Goal: Task Accomplishment & Management: Use online tool/utility

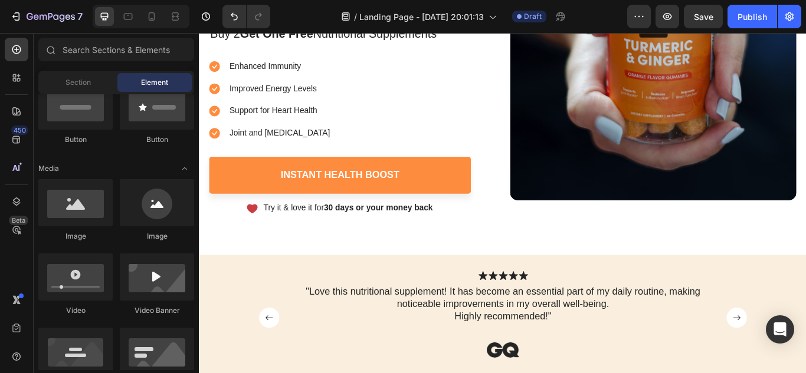
scroll to position [350, 0]
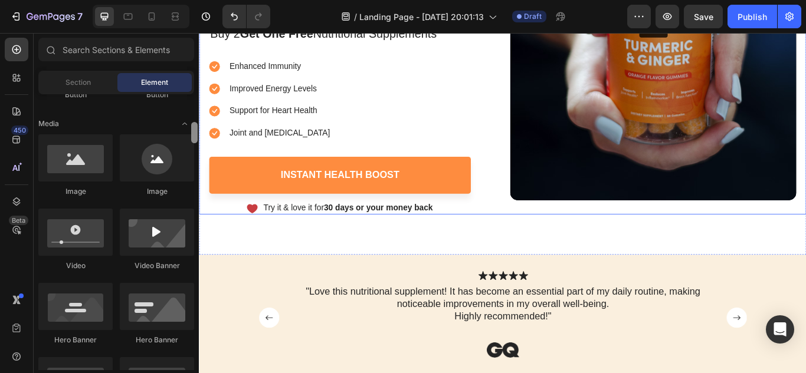
drag, startPoint x: 394, startPoint y: 140, endPoint x: 201, endPoint y: 216, distance: 206.6
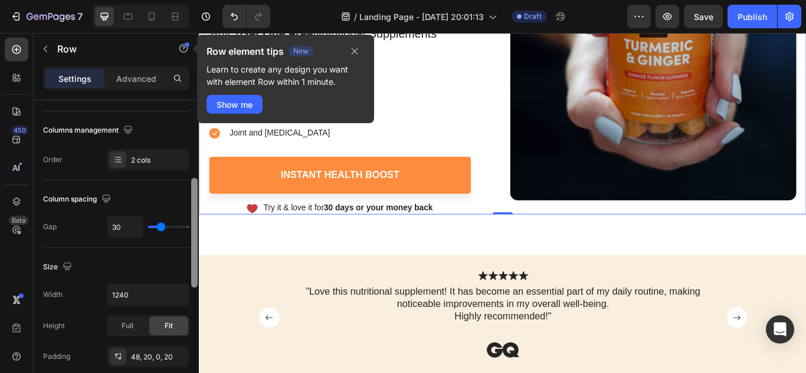
scroll to position [185, 0]
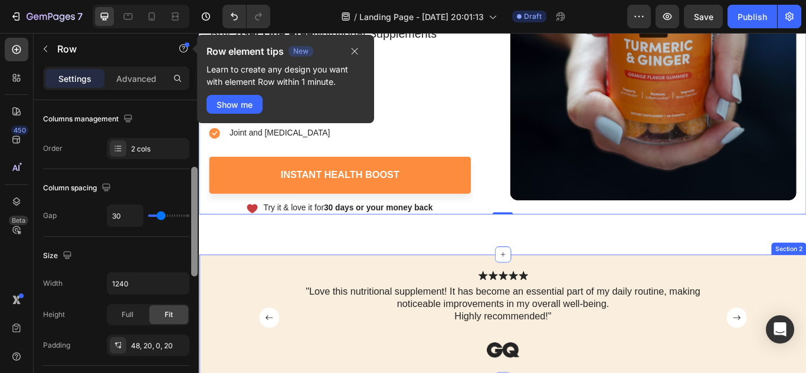
drag, startPoint x: 393, startPoint y: 198, endPoint x: 202, endPoint y: 293, distance: 212.9
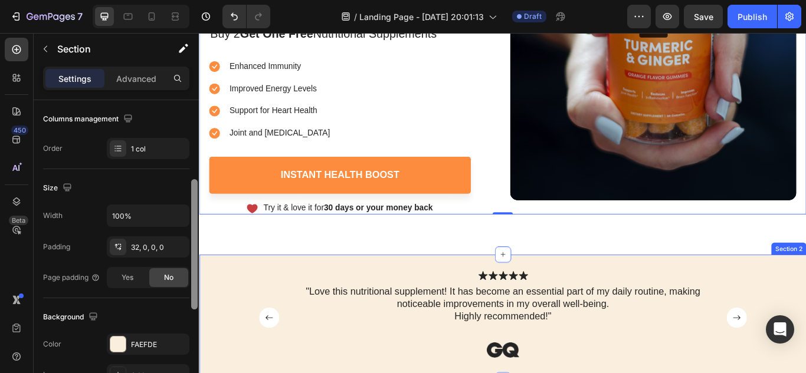
scroll to position [0, 0]
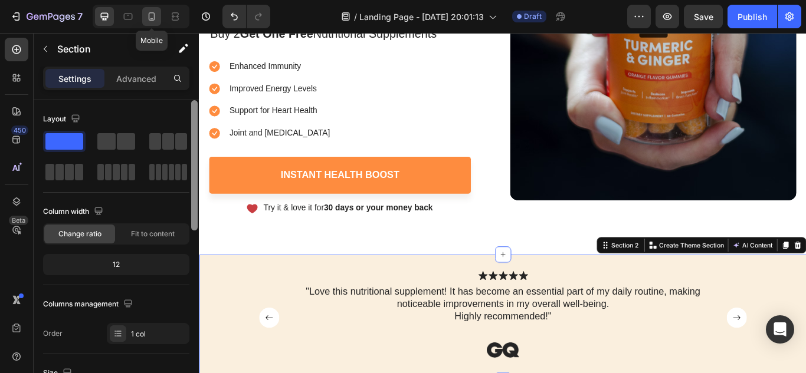
click at [153, 15] on icon at bounding box center [152, 17] width 12 height 12
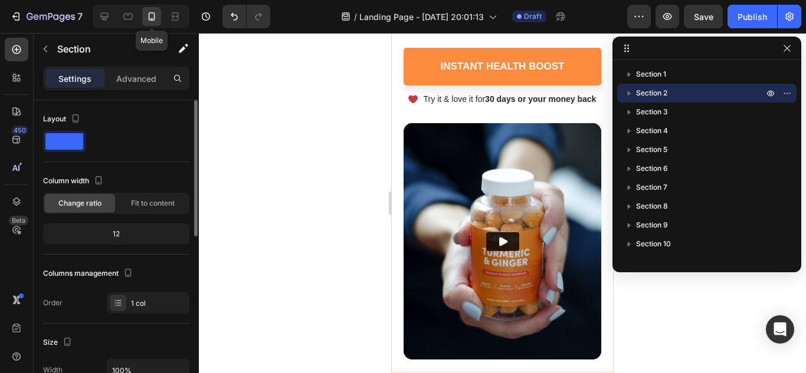
scroll to position [619, 0]
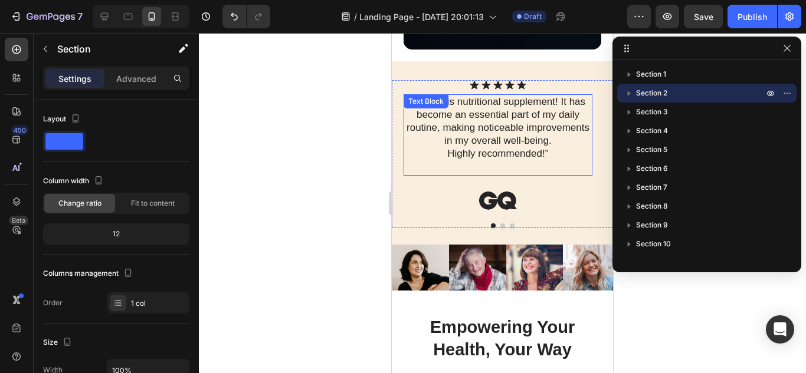
click at [342, 132] on div at bounding box center [502, 203] width 607 height 340
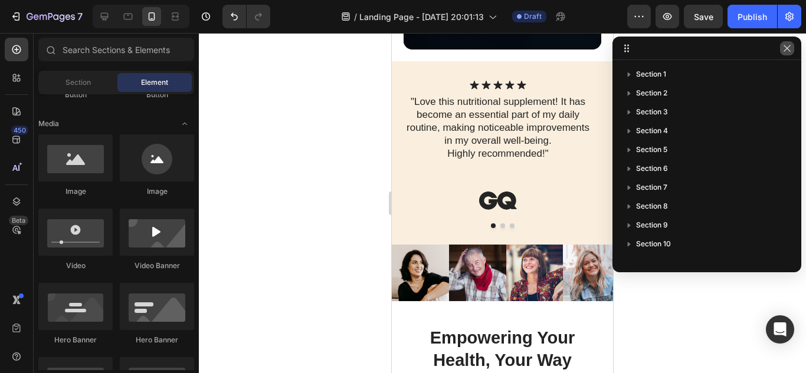
click at [785, 54] on button "button" at bounding box center [787, 48] width 14 height 14
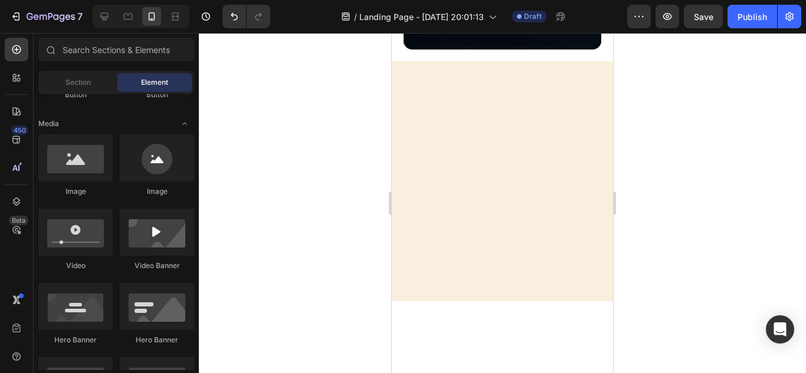
scroll to position [0, 0]
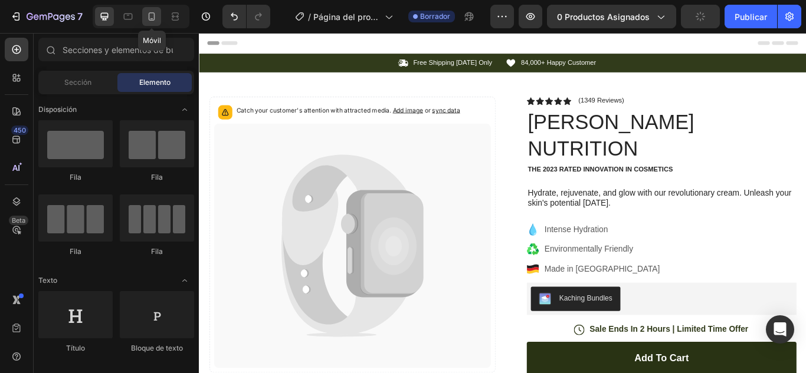
click at [158, 12] on icon at bounding box center [152, 17] width 12 height 12
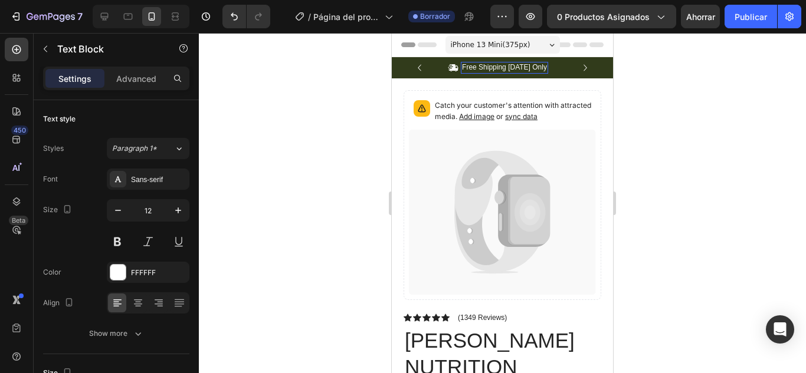
click at [522, 73] on div "Free Shipping [DATE] Only" at bounding box center [504, 68] width 87 height 12
click at [473, 62] on div "Free Shipping [DATE] Only" at bounding box center [504, 68] width 87 height 12
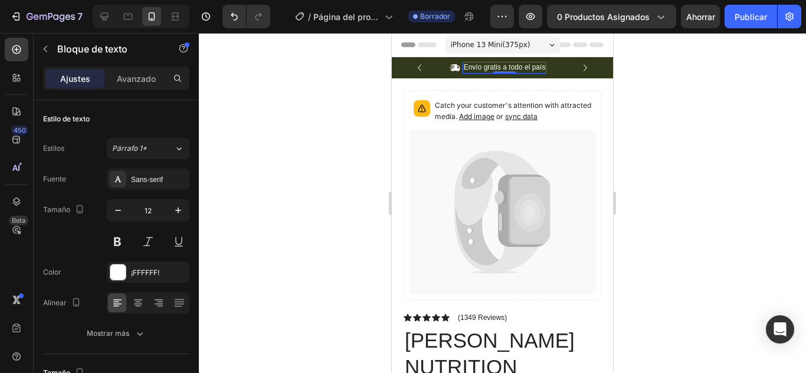
click at [644, 97] on div at bounding box center [502, 203] width 607 height 340
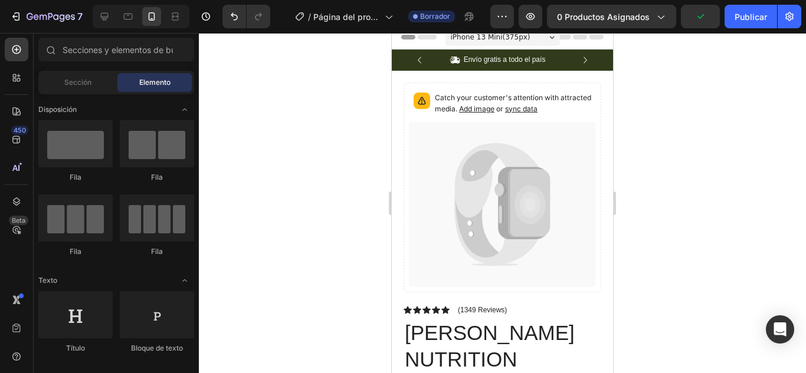
scroll to position [15, 0]
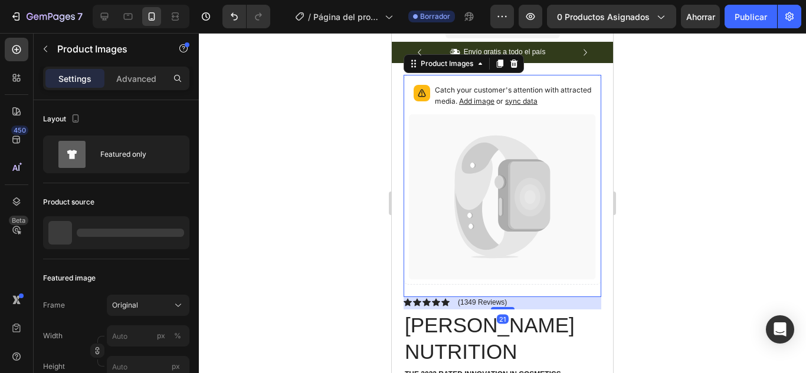
click at [546, 178] on icon at bounding box center [502, 197] width 187 height 166
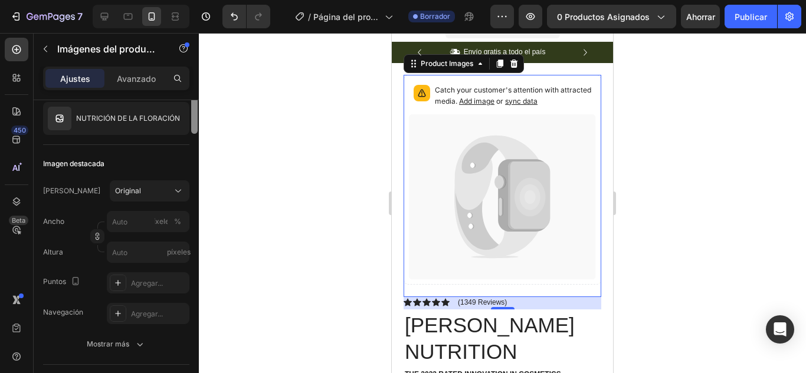
scroll to position [0, 0]
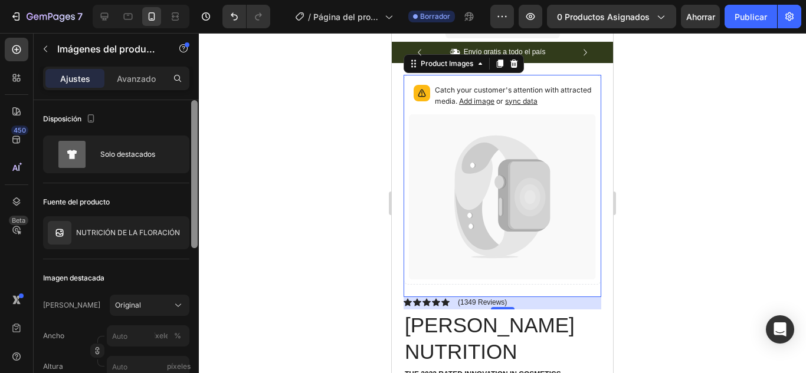
drag, startPoint x: 195, startPoint y: 197, endPoint x: 202, endPoint y: 84, distance: 113.5
click at [202, 0] on div "7 / Página del producto - [DATE] 20:10:42 Borrador Avance 0 productos asignados…" at bounding box center [403, 0] width 806 height 0
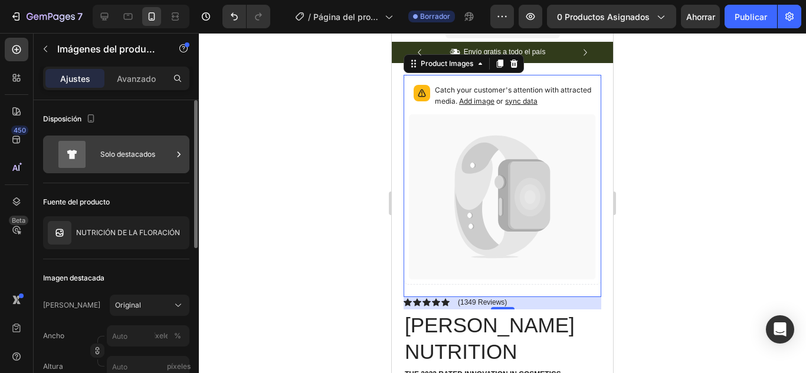
click at [141, 150] on font "Solo destacados" at bounding box center [127, 154] width 55 height 9
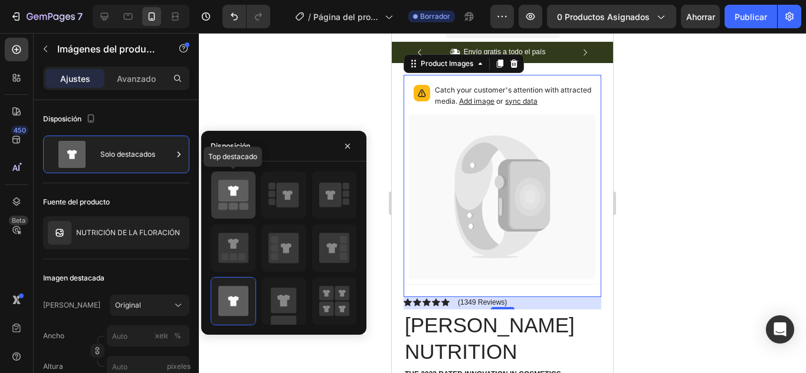
click at [241, 186] on icon at bounding box center [233, 191] width 30 height 22
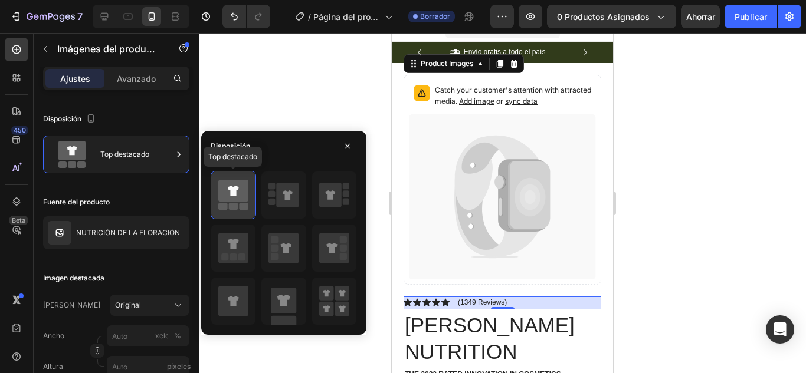
click at [249, 187] on div at bounding box center [233, 195] width 44 height 47
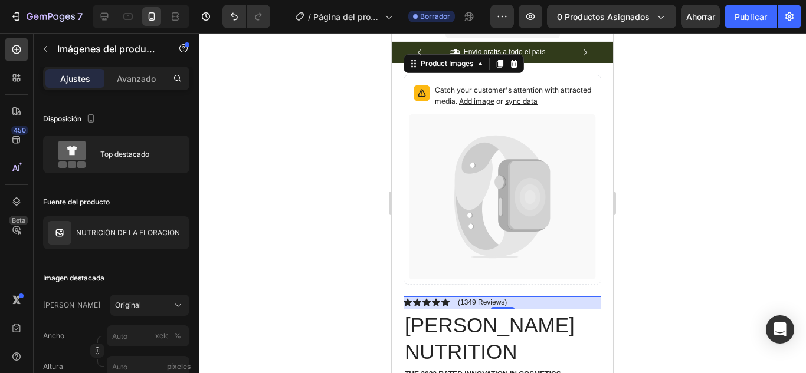
click at [320, 99] on div at bounding box center [502, 203] width 607 height 340
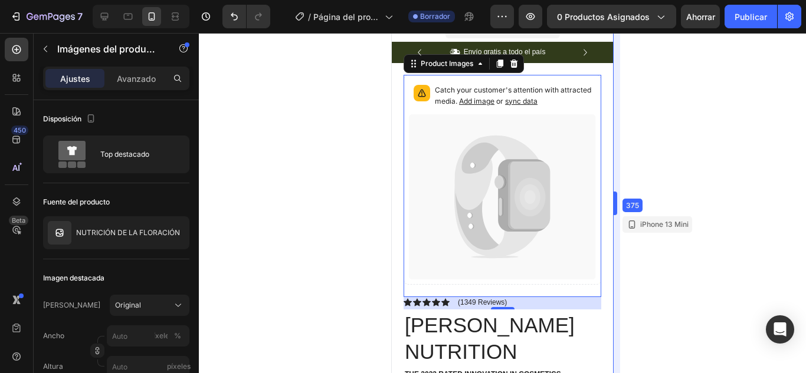
drag, startPoint x: 617, startPoint y: 200, endPoint x: 617, endPoint y: 206, distance: 6.5
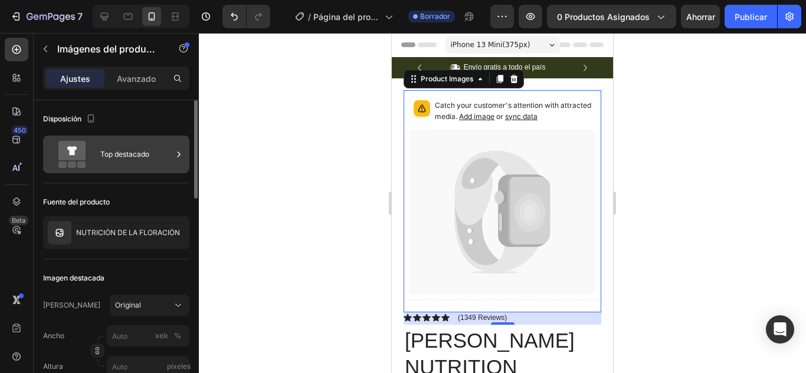
click at [80, 157] on icon at bounding box center [71, 150] width 27 height 19
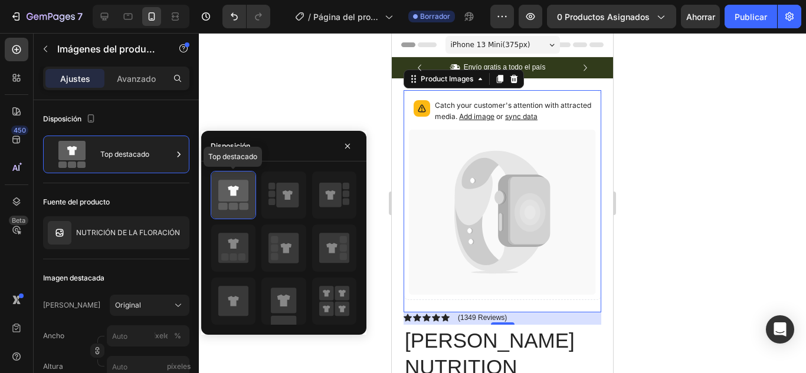
click at [253, 207] on div at bounding box center [233, 195] width 44 height 47
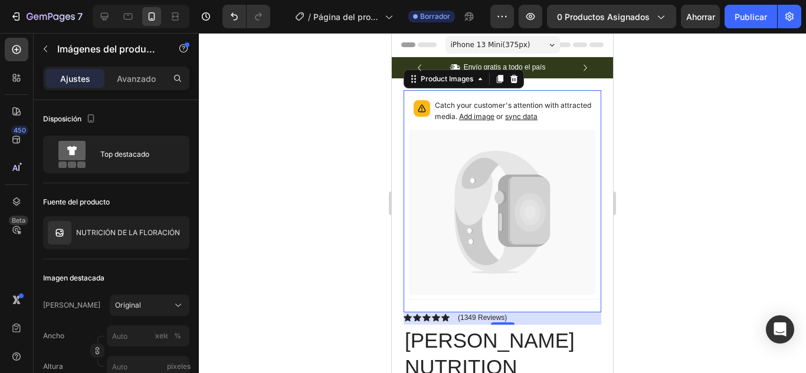
click at [305, 82] on div at bounding box center [502, 203] width 607 height 340
click at [473, 179] on icon at bounding box center [475, 180] width 4 height 5
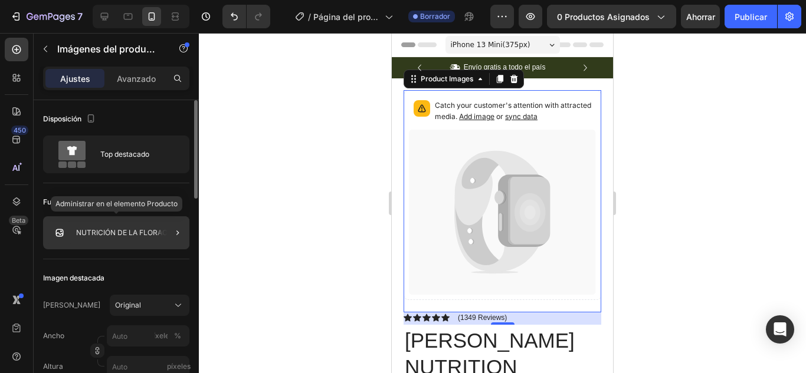
click at [83, 230] on font "NUTRICIÓN DE LA FLORACIÓN" at bounding box center [128, 232] width 104 height 9
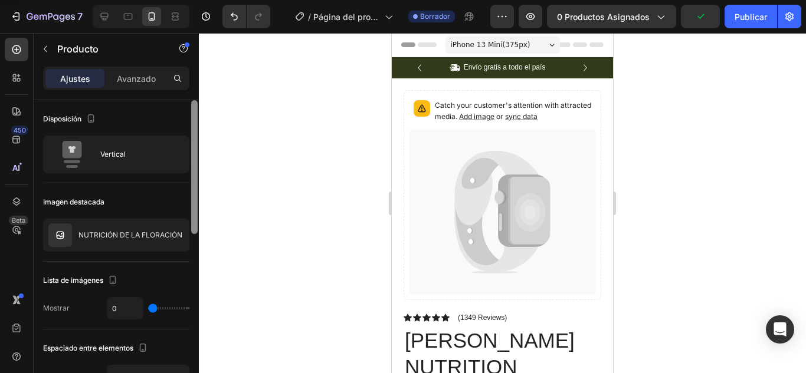
drag, startPoint x: 195, startPoint y: 178, endPoint x: 181, endPoint y: 128, distance: 52.3
click at [181, 128] on div "Disposición Vertical Imagen destacada NUTRICIÓN DE LA FLORACIÓN Lista de imágen…" at bounding box center [116, 253] width 165 height 307
click at [106, 17] on icon at bounding box center [105, 17] width 8 height 8
type input "30"
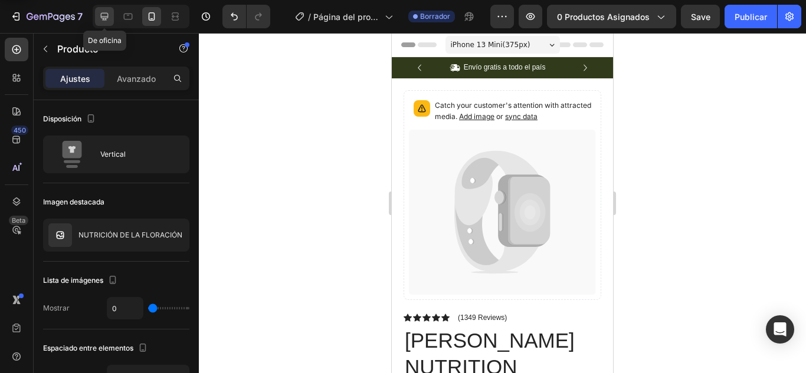
type input "1200"
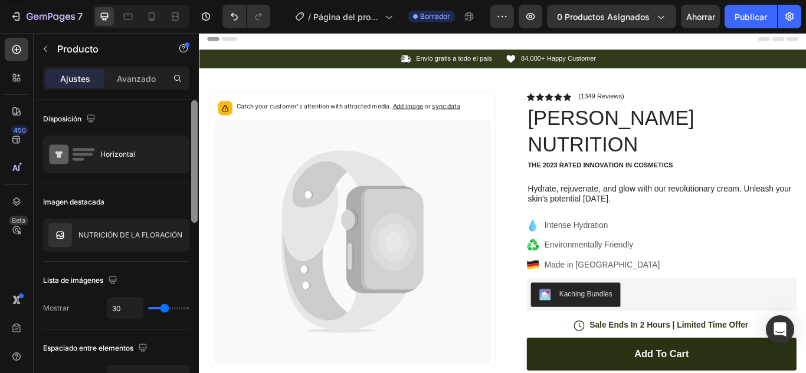
drag, startPoint x: 195, startPoint y: 124, endPoint x: 181, endPoint y: 107, distance: 21.8
click at [181, 107] on div "Disposición Horizontal Imagen destacada NUTRICIÓN DE LA FLORACIÓN Lista de imág…" at bounding box center [116, 253] width 165 height 307
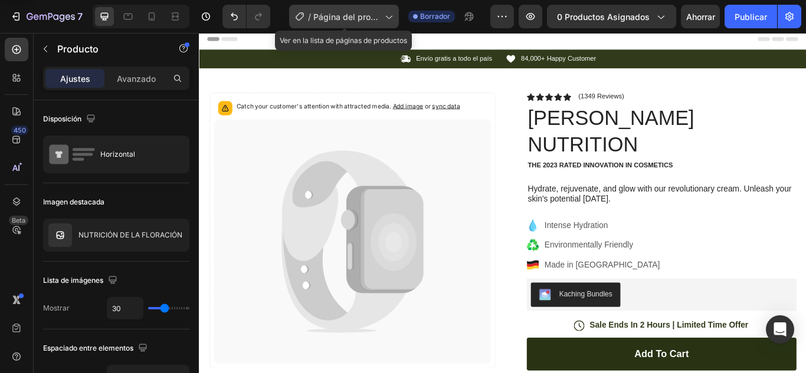
click at [342, 21] on font "Página del producto - [DATE] 20:10:42" at bounding box center [345, 29] width 65 height 35
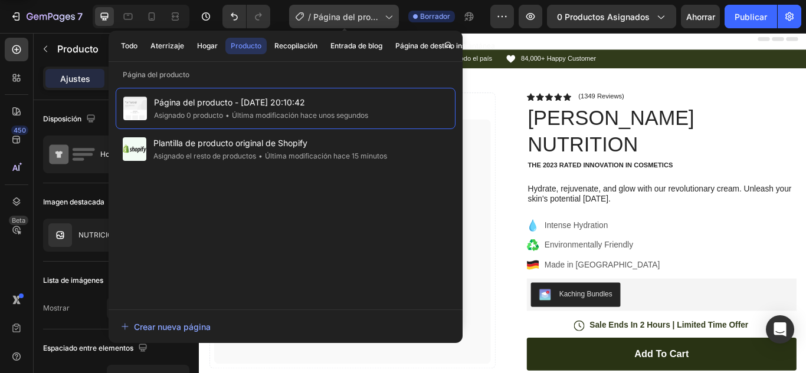
click at [342, 21] on font "Página del producto - [DATE] 20:10:42" at bounding box center [345, 29] width 65 height 35
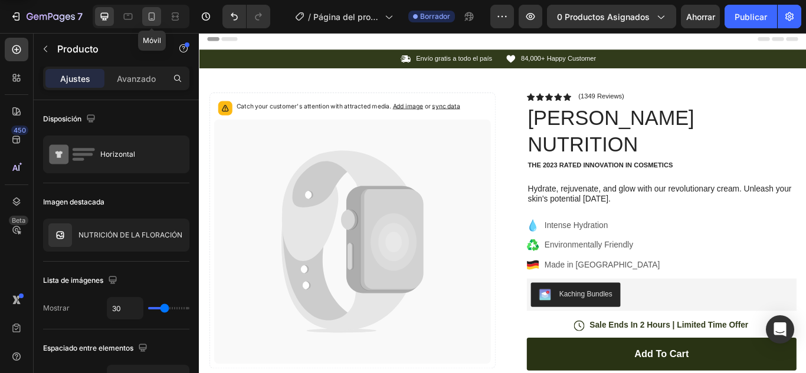
click at [148, 15] on icon at bounding box center [152, 17] width 12 height 12
type input "0"
type input "100%"
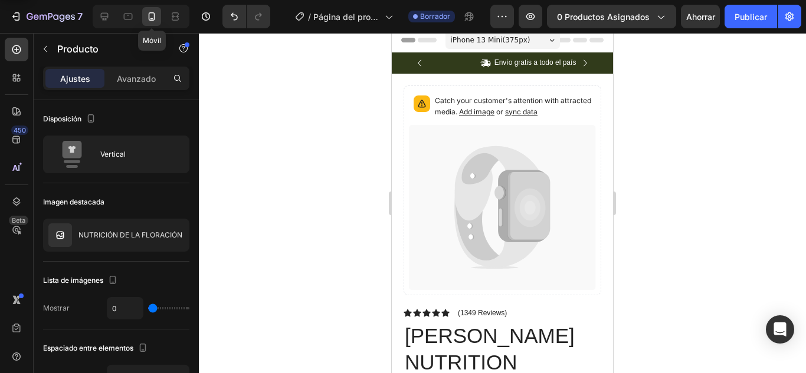
scroll to position [4, 0]
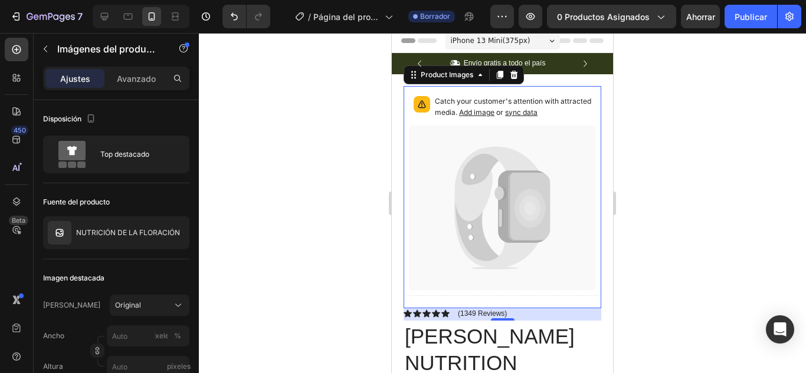
click at [497, 189] on icon at bounding box center [499, 193] width 11 height 14
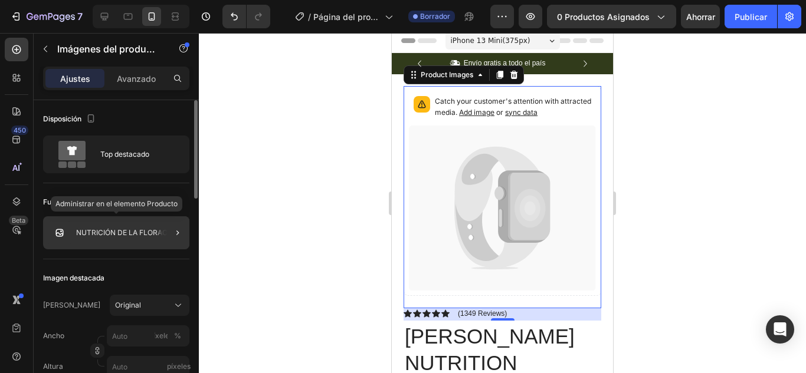
click at [64, 230] on img at bounding box center [60, 233] width 24 height 24
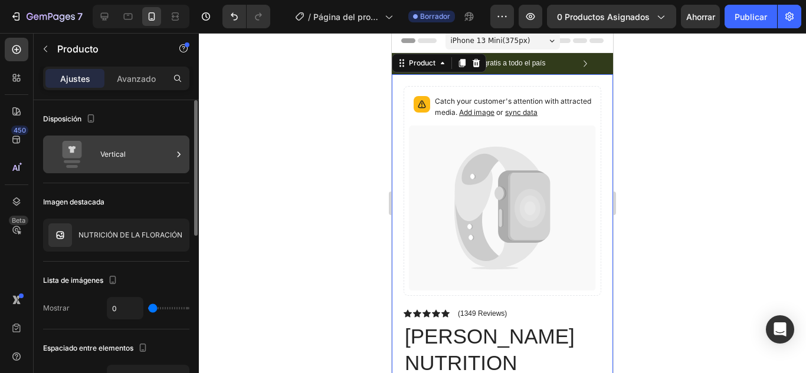
click at [128, 159] on div "Vertical" at bounding box center [136, 154] width 72 height 27
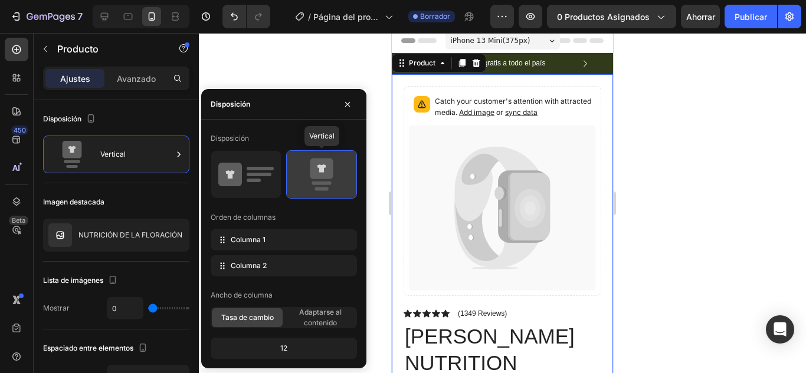
click at [307, 174] on icon at bounding box center [321, 174] width 55 height 33
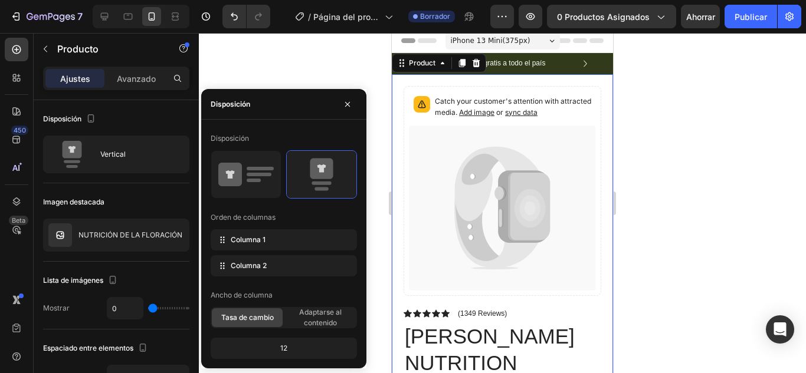
click at [257, 86] on div at bounding box center [502, 203] width 607 height 340
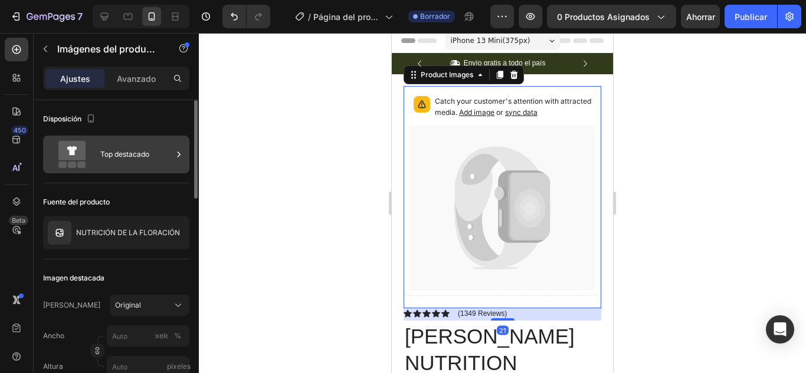
click at [81, 156] on icon at bounding box center [71, 150] width 27 height 19
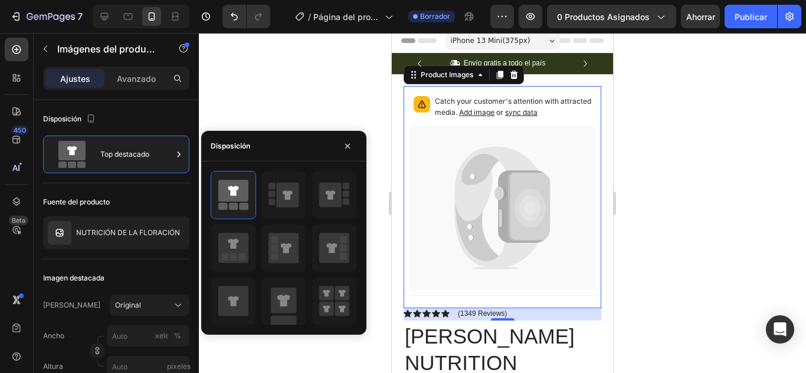
drag, startPoint x: 621, startPoint y: 217, endPoint x: 487, endPoint y: 161, distance: 145.7
drag, startPoint x: 288, startPoint y: 261, endPoint x: 291, endPoint y: 238, distance: 23.9
click at [291, 238] on icon at bounding box center [283, 248] width 30 height 30
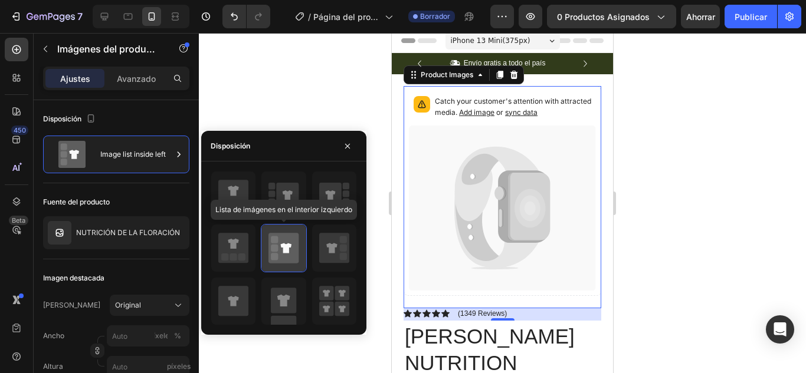
click at [291, 238] on icon at bounding box center [283, 248] width 30 height 30
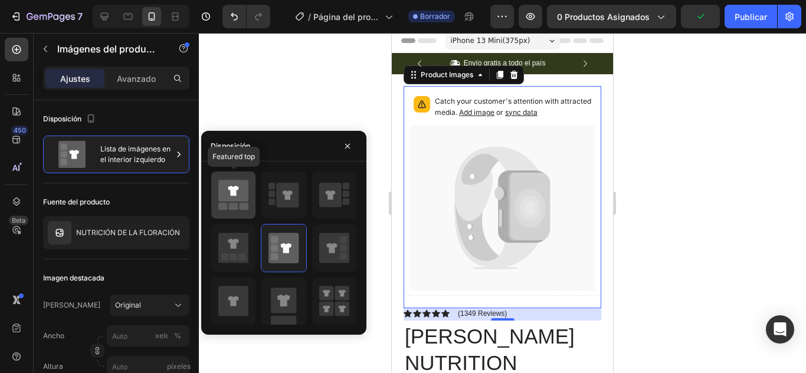
click at [238, 204] on rect at bounding box center [233, 206] width 9 height 7
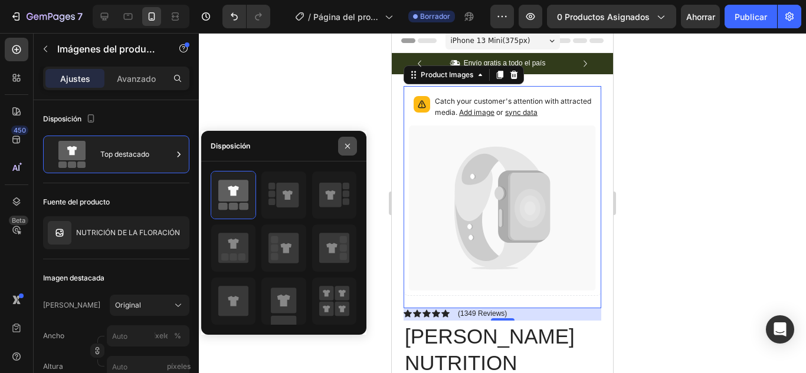
click at [349, 142] on icon "button" at bounding box center [347, 146] width 9 height 9
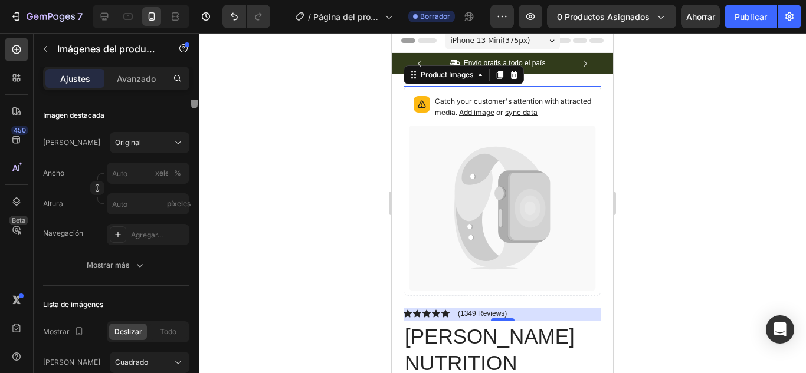
scroll to position [0, 0]
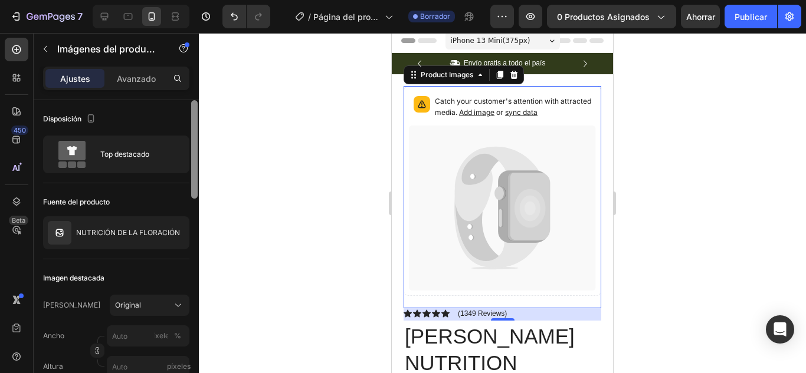
drag, startPoint x: 195, startPoint y: 151, endPoint x: 205, endPoint y: 91, distance: 60.9
click at [205, 0] on div "7 / Página del producto - [DATE] 20:10:42 Borrador Avance 0 productos asignados…" at bounding box center [403, 0] width 806 height 0
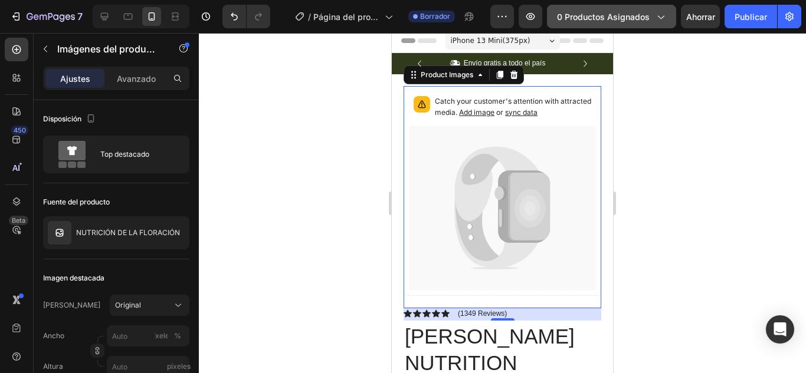
click at [617, 25] on button "0 productos asignados" at bounding box center [611, 17] width 129 height 24
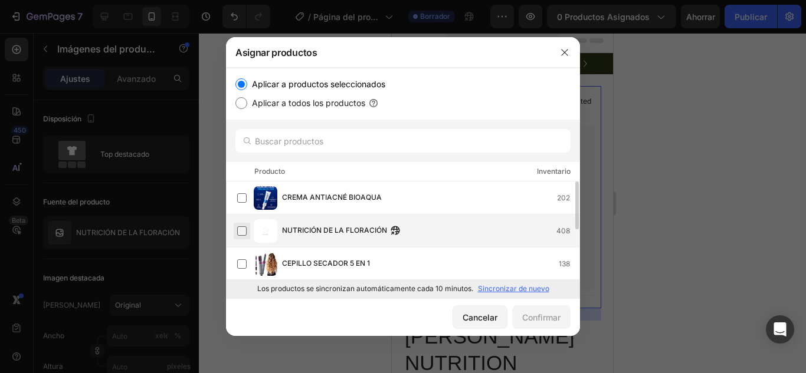
click at [240, 232] on label at bounding box center [241, 231] width 9 height 9
click at [558, 323] on font "Confirmar" at bounding box center [541, 318] width 38 height 12
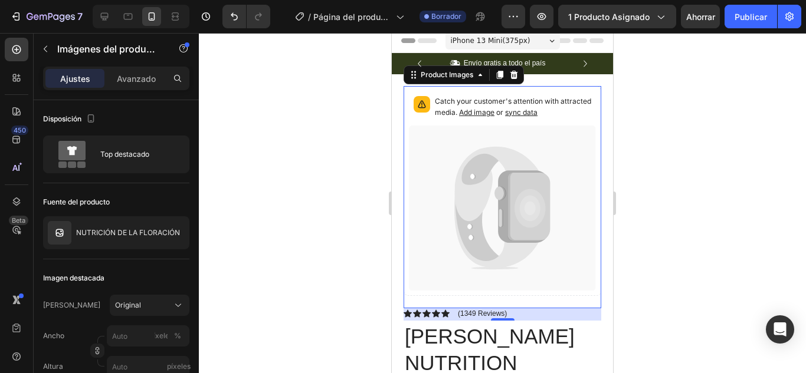
click at [494, 113] on span "Add image" at bounding box center [476, 112] width 35 height 9
click at [494, 109] on span "Add image" at bounding box center [476, 112] width 35 height 9
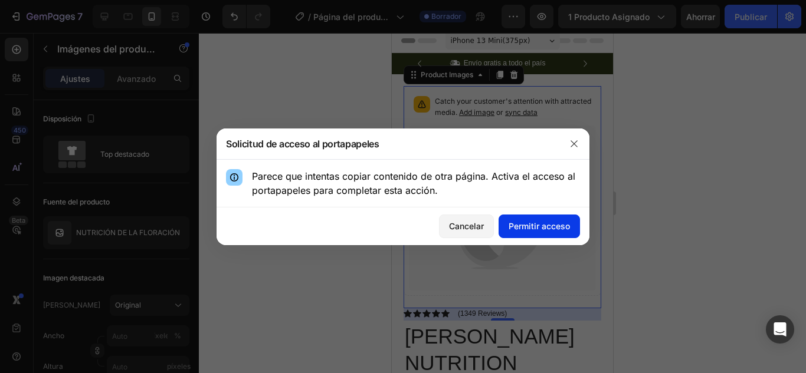
click at [532, 231] on font "Permitir acceso" at bounding box center [539, 226] width 61 height 10
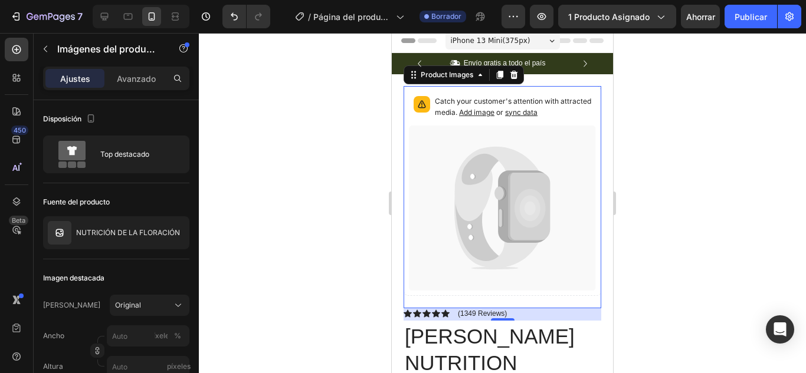
click at [671, 235] on div at bounding box center [502, 203] width 607 height 340
click at [466, 186] on icon at bounding box center [497, 183] width 85 height 75
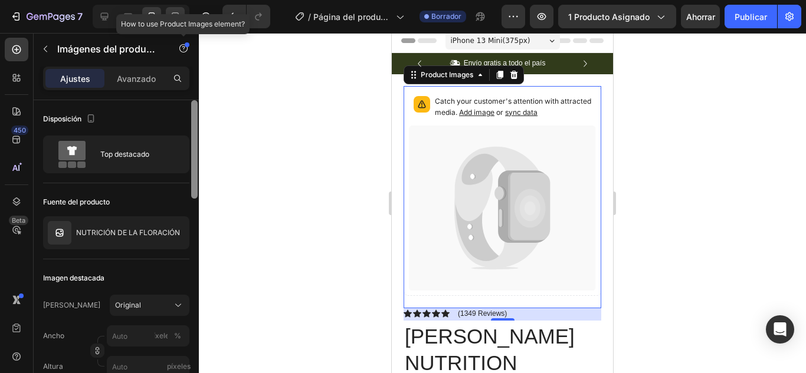
drag, startPoint x: 195, startPoint y: 131, endPoint x: 181, endPoint y: 11, distance: 121.2
click at [181, 0] on div "7 / Página del producto - [DATE] 20:10:42 Borrador Avance 1 producto asignado A…" at bounding box center [403, 0] width 806 height 0
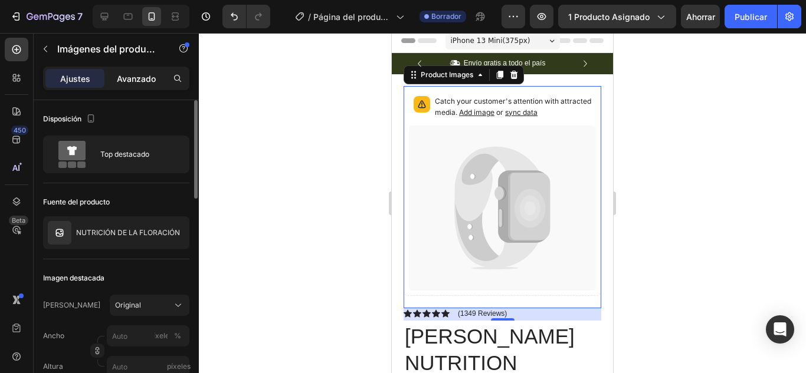
click at [135, 77] on font "Avanzado" at bounding box center [136, 79] width 39 height 10
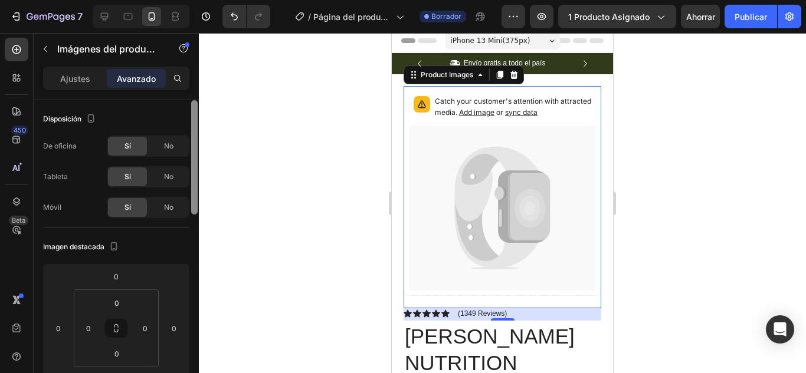
drag, startPoint x: 202, startPoint y: 126, endPoint x: 192, endPoint y: 137, distance: 15.4
click at [192, 0] on div "7 / Página del producto - [DATE] 20:10:42 Borrador Avance 1 producto asignado A…" at bounding box center [403, 0] width 806 height 0
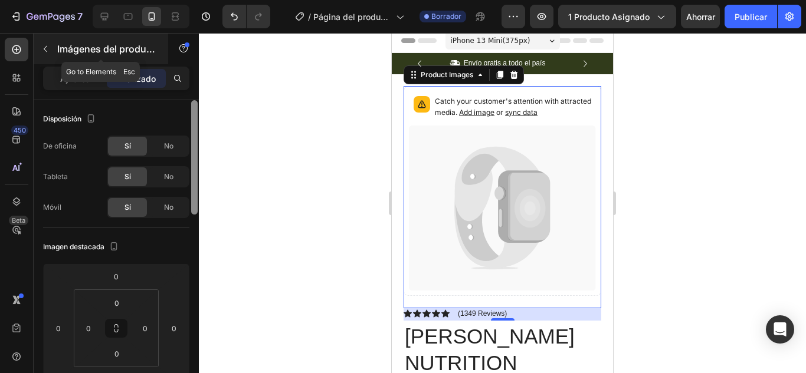
drag, startPoint x: 192, startPoint y: 137, endPoint x: 149, endPoint y: 35, distance: 110.6
click at [149, 35] on div "Secciones(18) Elementos(84) Sección Elemento Sección de héroes Detalle del prod…" at bounding box center [116, 203] width 165 height 340
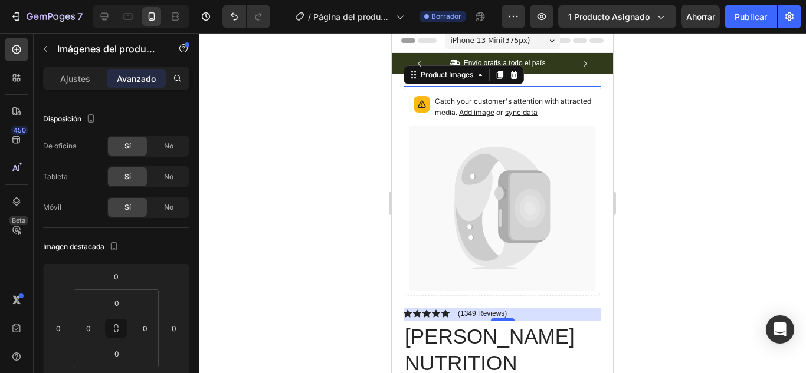
click at [494, 115] on span "Add image" at bounding box center [476, 112] width 35 height 9
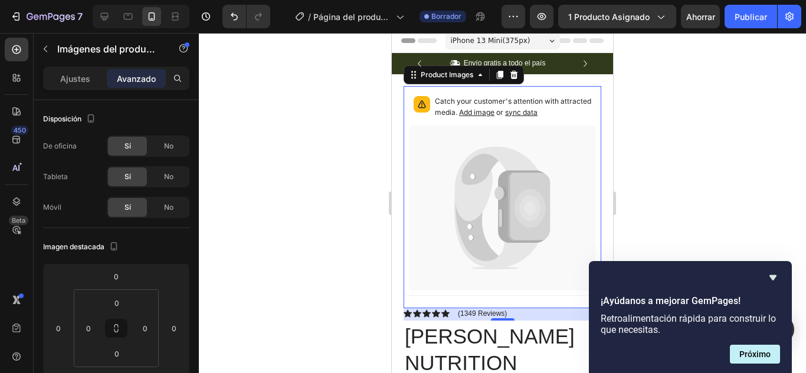
click at [719, 196] on div at bounding box center [502, 203] width 607 height 340
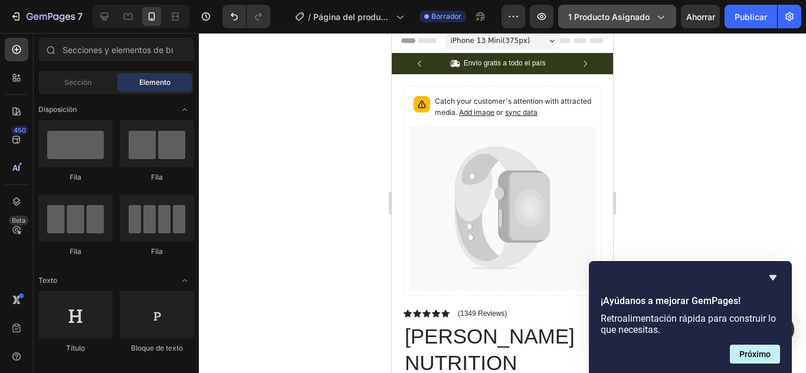
click at [624, 14] on font "1 producto asignado" at bounding box center [608, 17] width 81 height 10
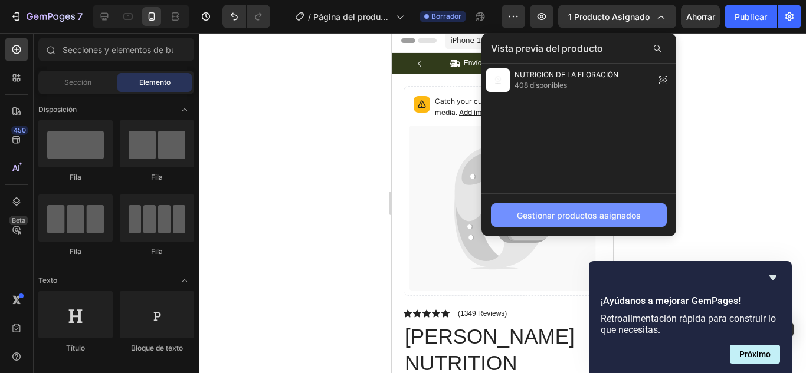
click at [605, 215] on font "Gestionar productos asignados" at bounding box center [579, 216] width 124 height 10
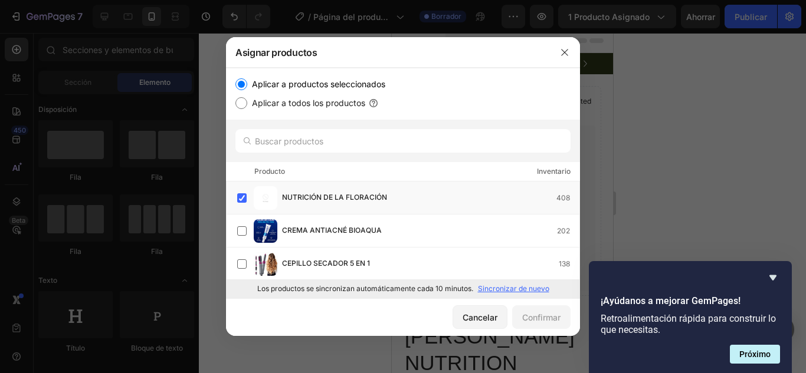
click at [242, 86] on input "Aplicar a productos seleccionados" at bounding box center [241, 84] width 12 height 12
click at [239, 203] on label at bounding box center [241, 198] width 9 height 9
click at [533, 322] on font "Confirmar" at bounding box center [541, 318] width 38 height 10
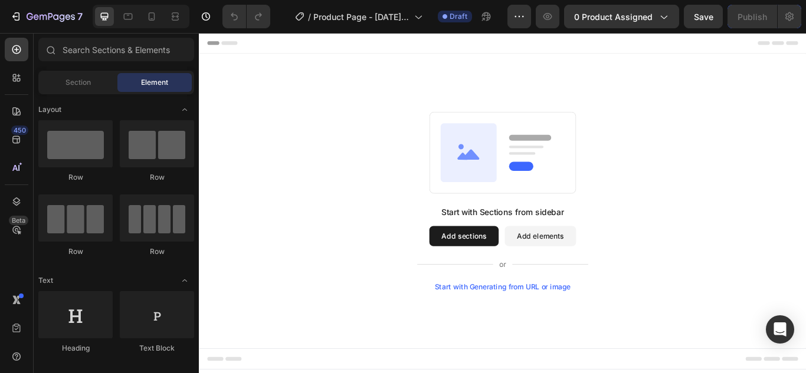
click at [540, 260] on button "Add sections" at bounding box center [507, 270] width 81 height 24
